Goal: Transaction & Acquisition: Purchase product/service

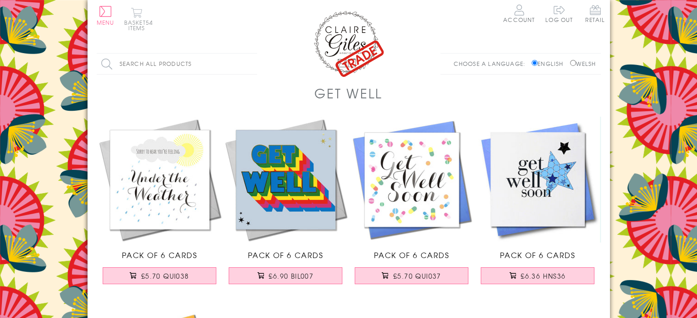
click at [137, 21] on button "Basket 54 items" at bounding box center [136, 18] width 25 height 23
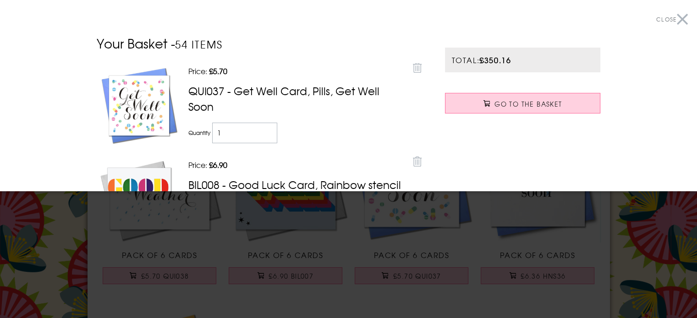
click at [183, 237] on div at bounding box center [348, 159] width 697 height 318
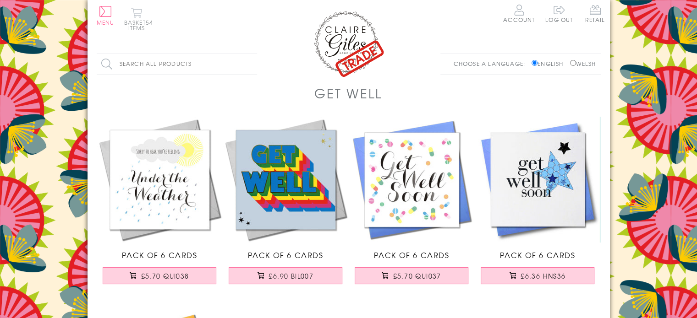
click at [136, 26] on span "54 items" at bounding box center [140, 25] width 25 height 14
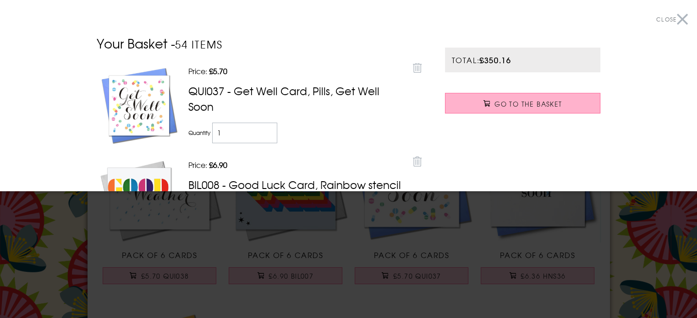
click at [541, 99] on span "Go to the Basket" at bounding box center [527, 103] width 67 height 9
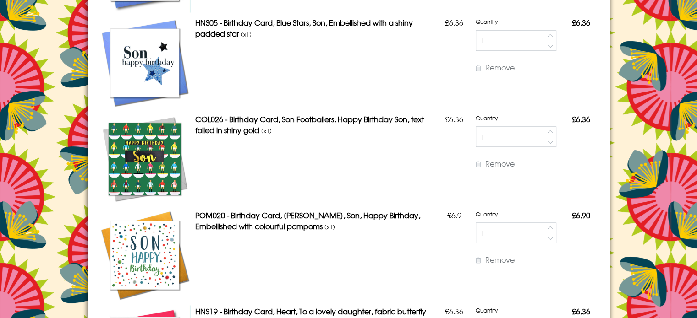
scroll to position [1683, 0]
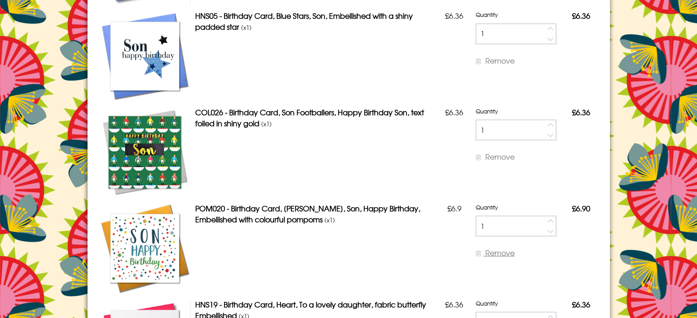
click at [491, 250] on span "Remove" at bounding box center [499, 252] width 29 height 11
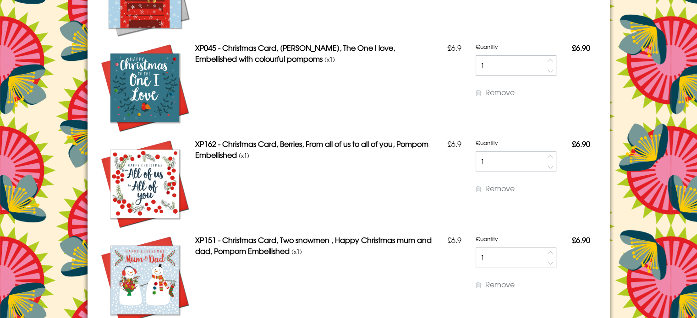
scroll to position [2812, 0]
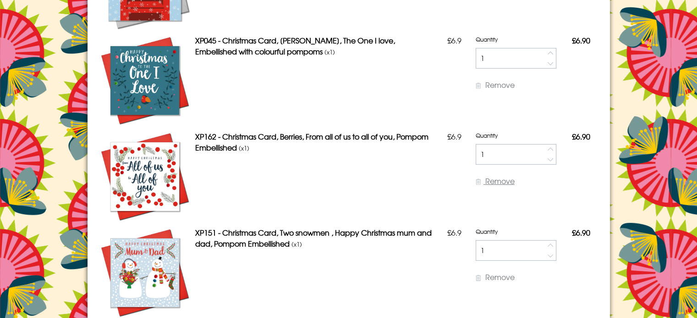
click at [500, 179] on span "Remove" at bounding box center [499, 180] width 29 height 11
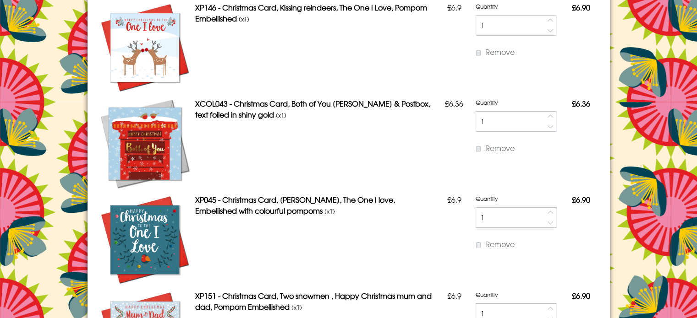
scroll to position [2660, 0]
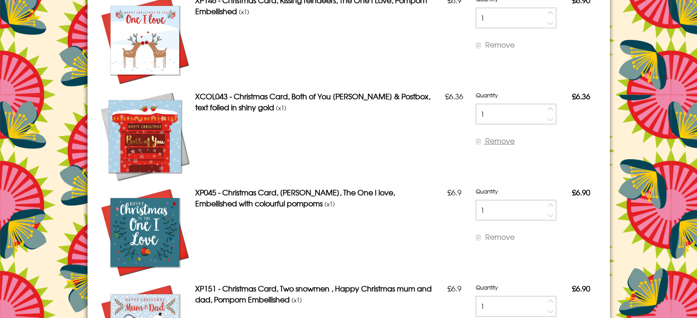
click at [501, 140] on span "Remove" at bounding box center [499, 140] width 29 height 11
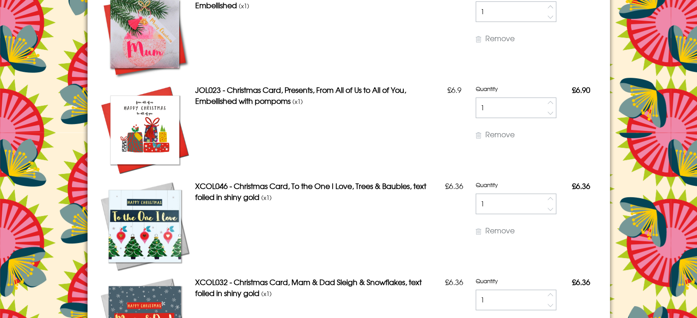
scroll to position [3737, 0]
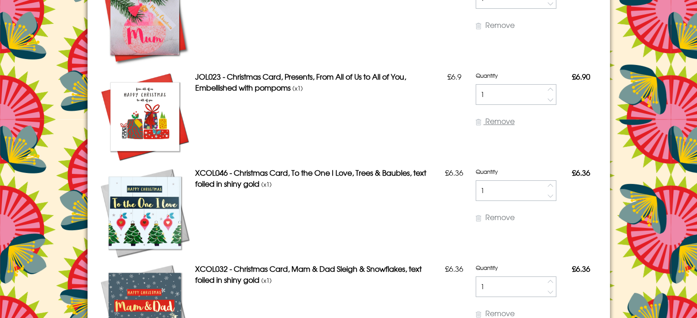
click at [495, 122] on span "Remove" at bounding box center [499, 120] width 29 height 11
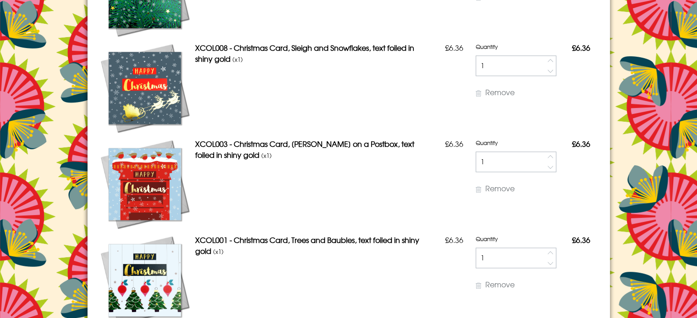
scroll to position [4638, 0]
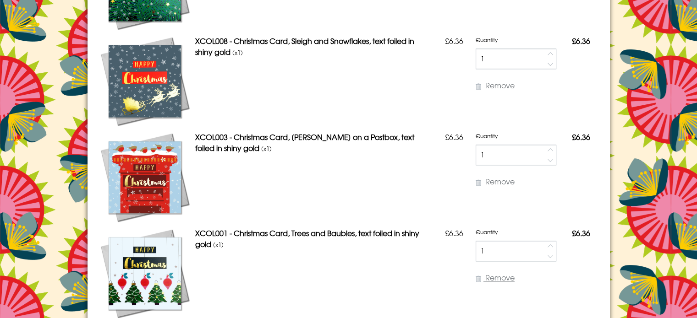
click at [495, 277] on span "Remove" at bounding box center [499, 277] width 29 height 11
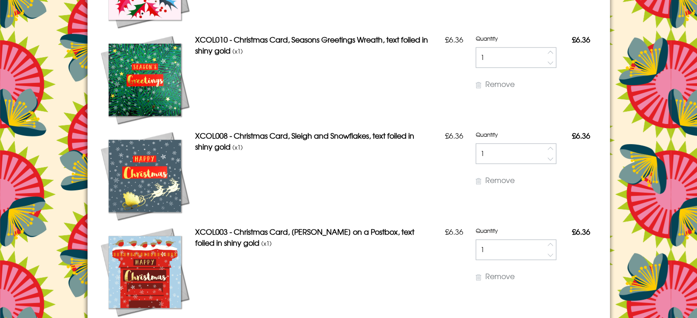
scroll to position [4537, 0]
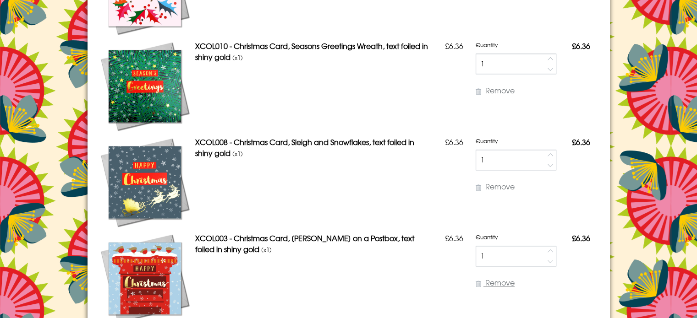
click at [500, 285] on span "Remove" at bounding box center [499, 282] width 29 height 11
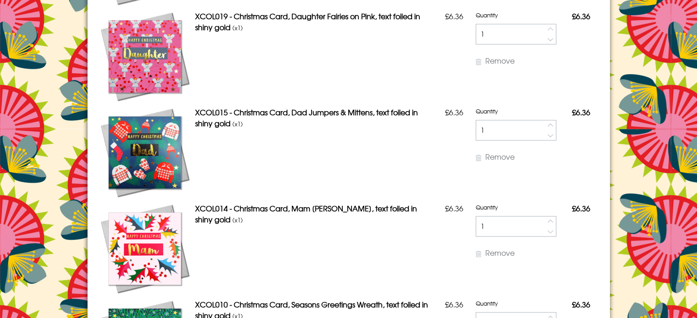
scroll to position [4266, 0]
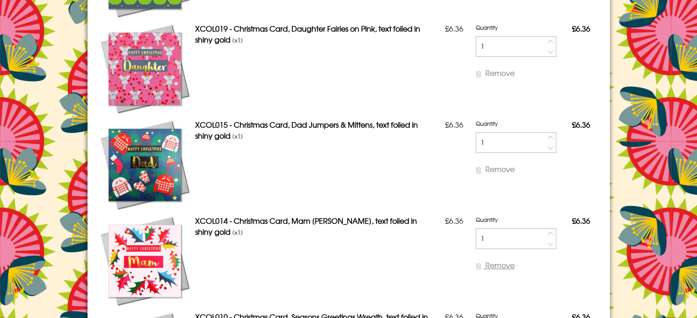
click at [496, 269] on span "Remove" at bounding box center [499, 265] width 29 height 11
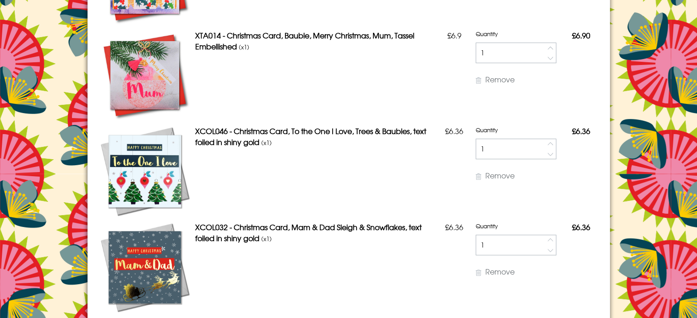
scroll to position [3689, 0]
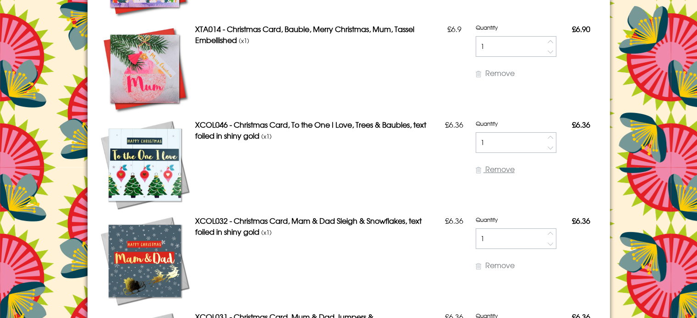
click at [505, 169] on span "Remove" at bounding box center [499, 168] width 29 height 11
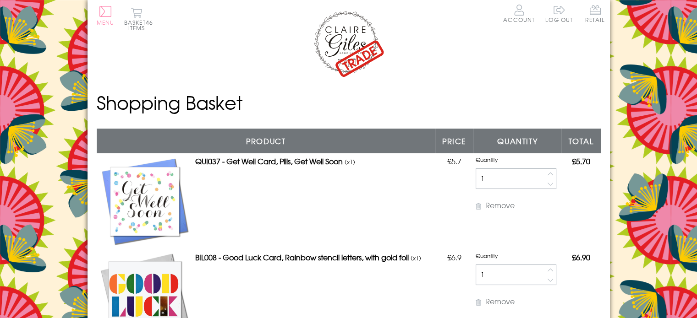
click at [102, 9] on button "Menu" at bounding box center [106, 15] width 18 height 19
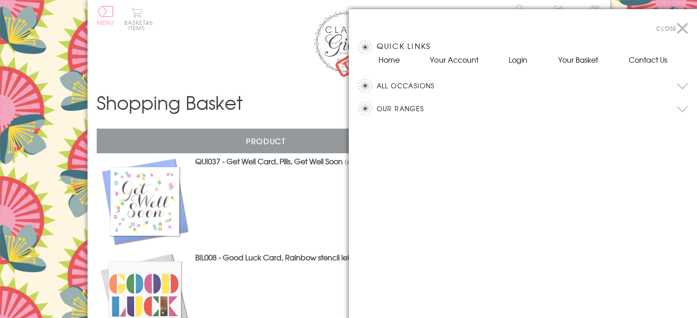
click at [397, 86] on button "All Occasions" at bounding box center [531, 86] width 311 height 14
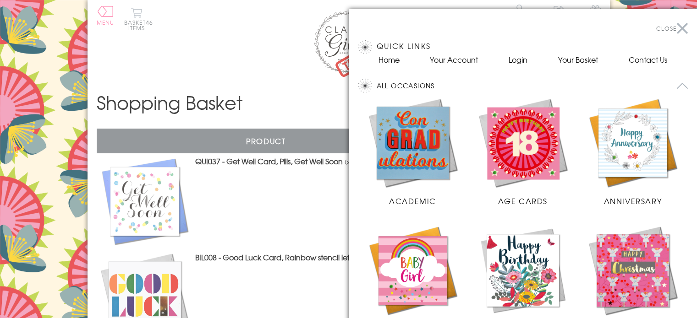
click at [626, 261] on img at bounding box center [633, 271] width 92 height 92
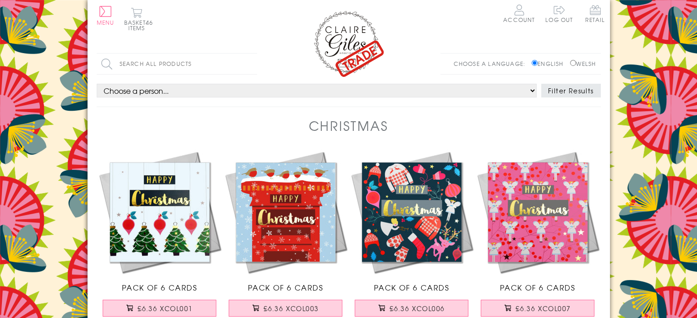
click at [355, 93] on select "Choose a person... All Mum Dad Daughter Son Brother Sister Husband Wife Grandma…" at bounding box center [317, 91] width 440 height 14
select select "rel:Son"
click at [97, 84] on select "Choose a person... All Mum Dad Daughter Son Brother Sister Husband Wife Grandma…" at bounding box center [317, 91] width 440 height 14
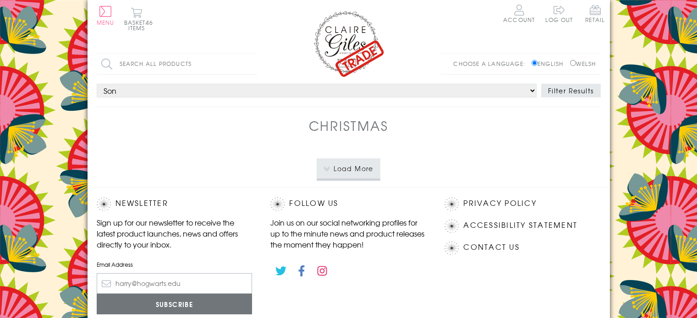
select select "rel:Son"
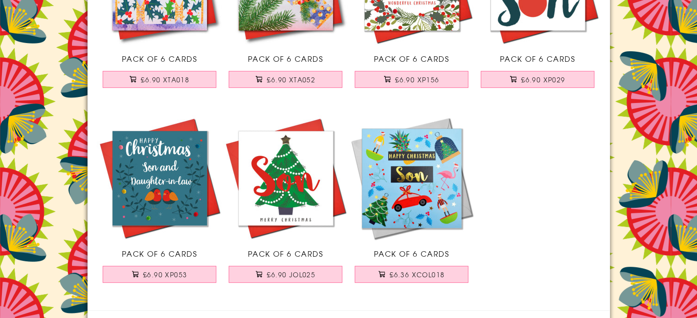
scroll to position [230, 0]
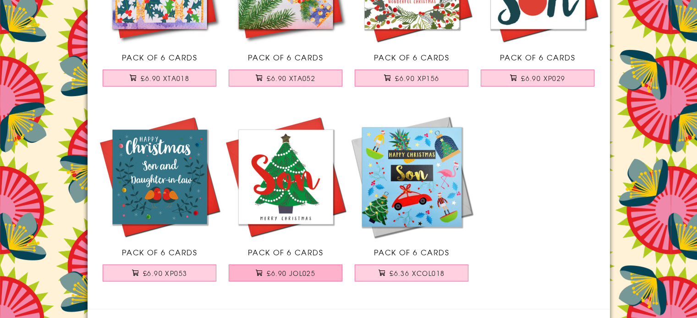
click at [290, 272] on span "£6.90 JOL025" at bounding box center [291, 273] width 49 height 9
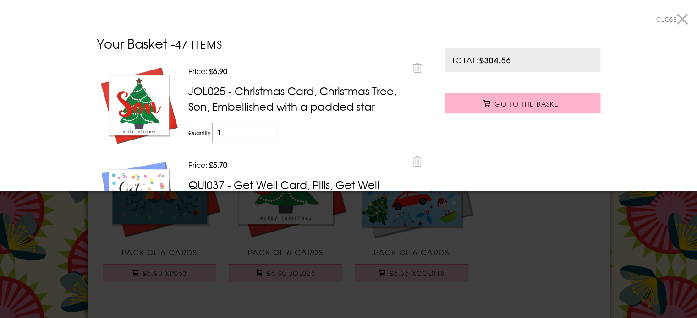
click at [532, 103] on span "Go to the Basket" at bounding box center [527, 103] width 67 height 9
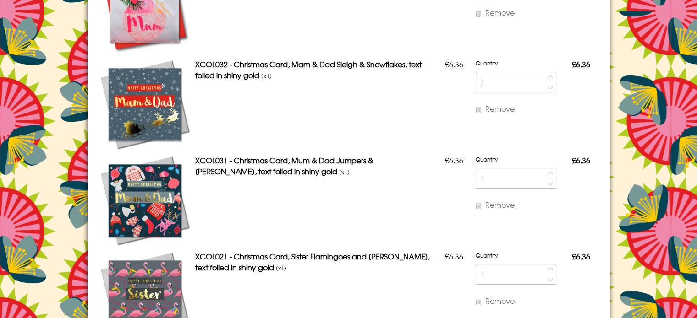
scroll to position [3852, 0]
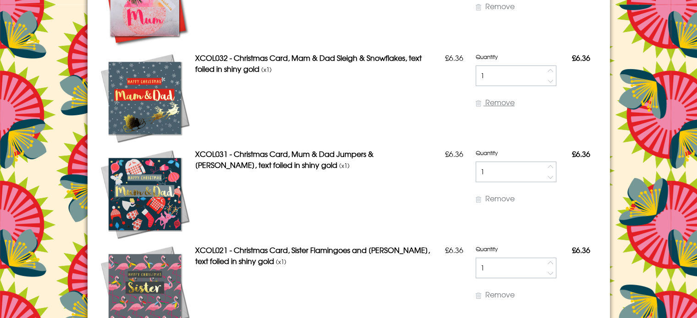
click at [502, 101] on span "Remove" at bounding box center [499, 102] width 29 height 11
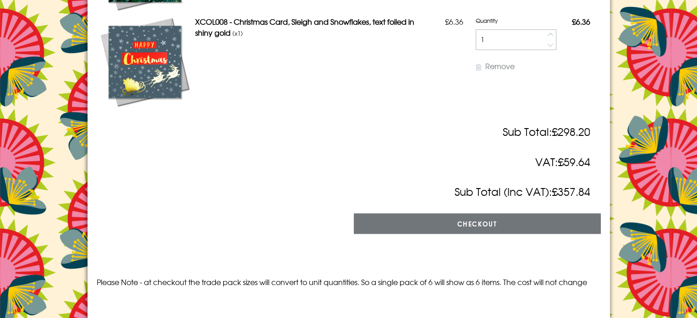
scroll to position [4447, 0]
